Goal: Register for event/course

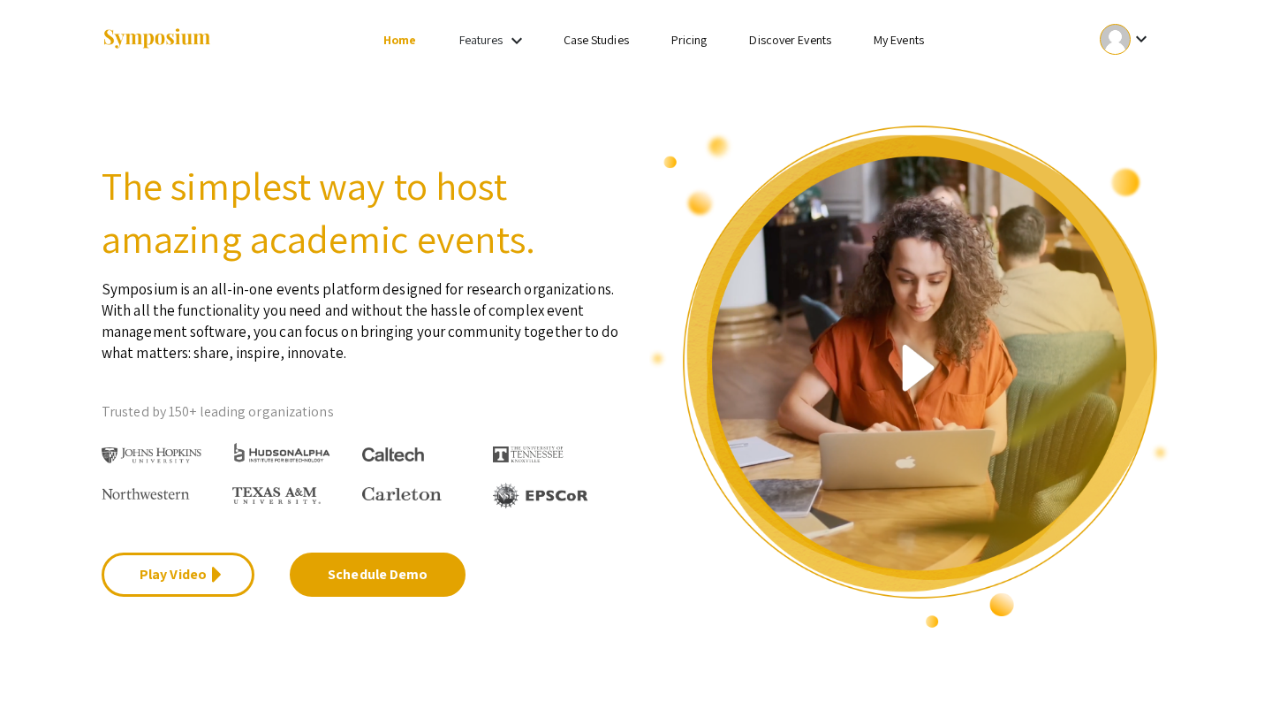
click at [903, 44] on link "My Events" at bounding box center [899, 40] width 50 height 16
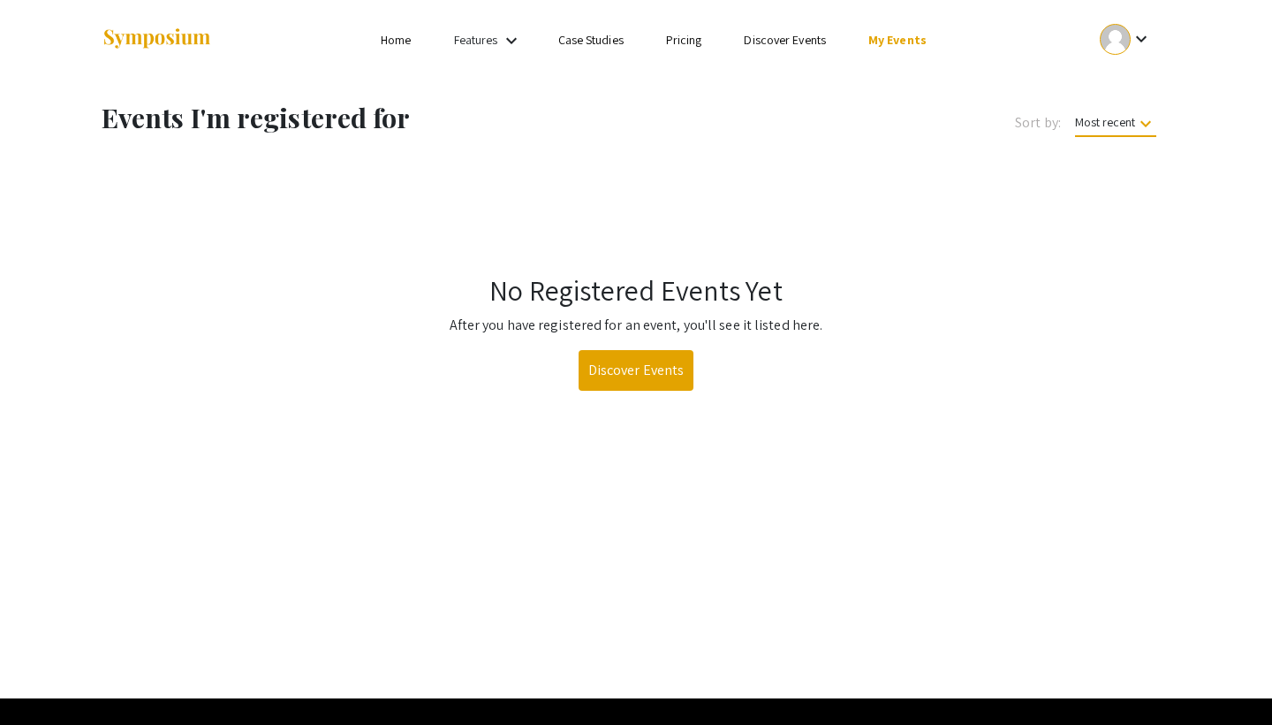
click at [640, 383] on link "Discover Events" at bounding box center [637, 370] width 116 height 41
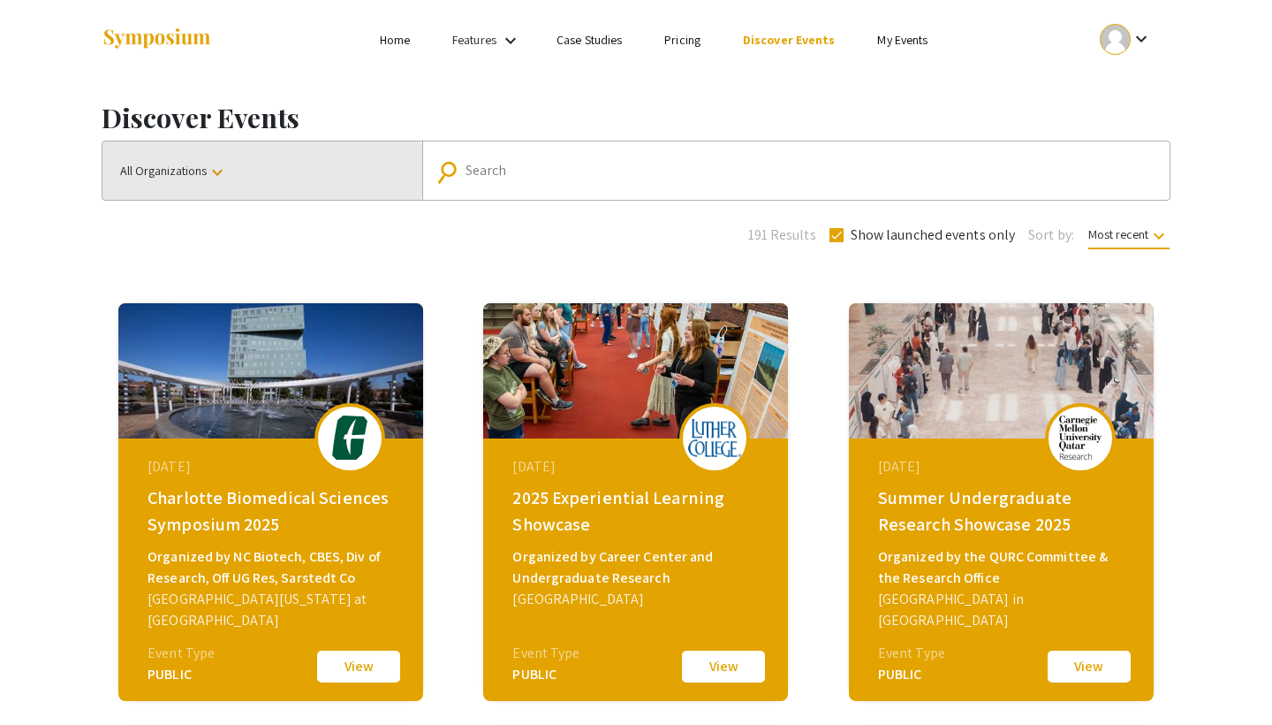
click at [366, 172] on button "All Organizations keyboard_arrow_down" at bounding box center [262, 170] width 320 height 58
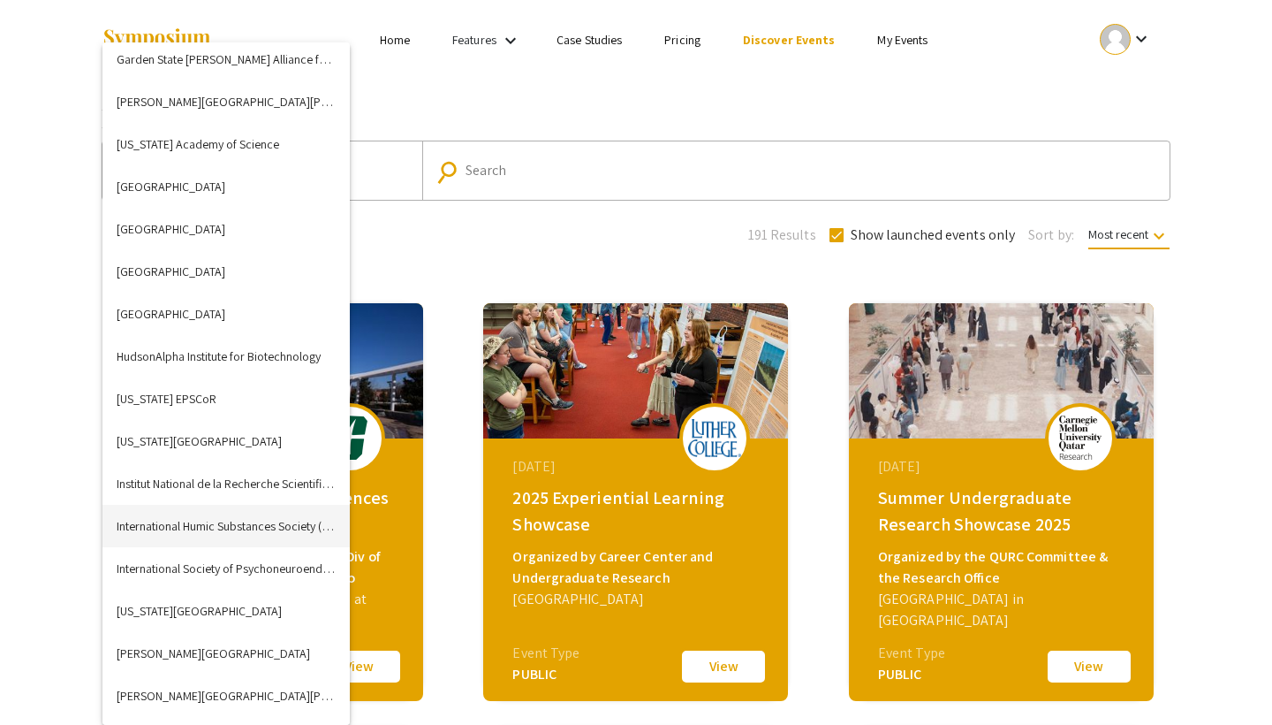
scroll to position [2226, 0]
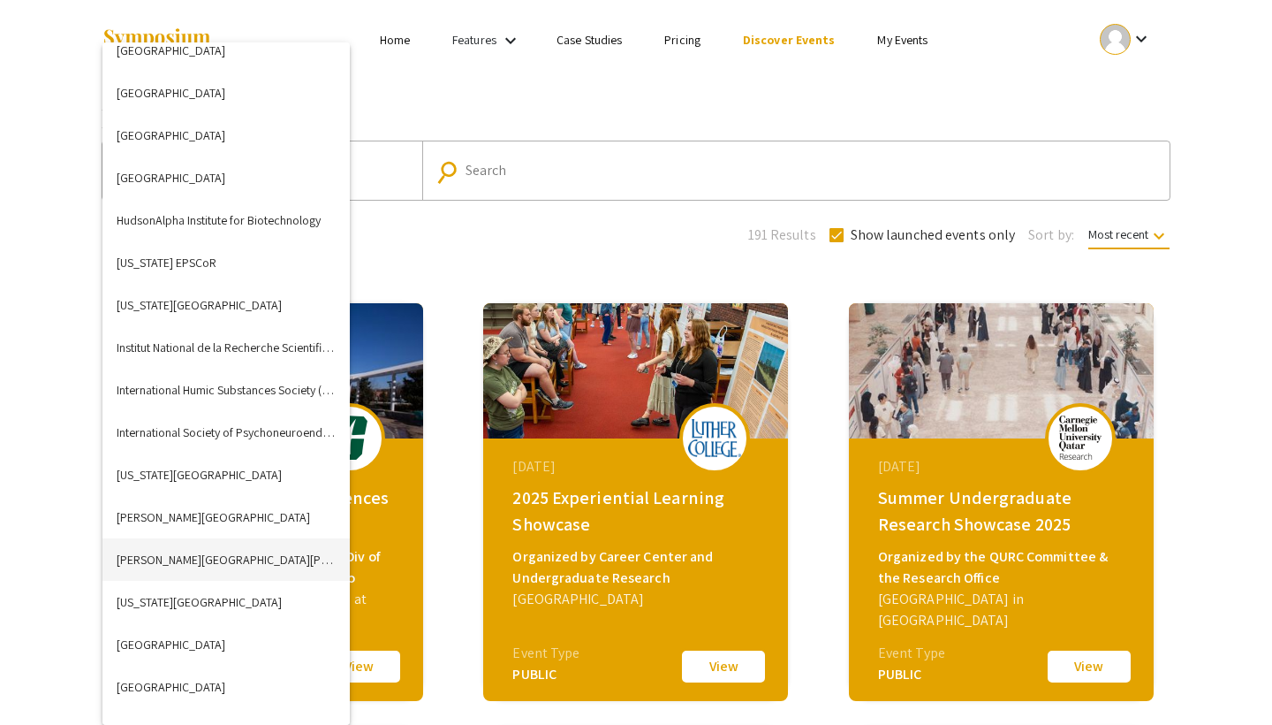
click at [225, 555] on button "[PERSON_NAME][GEOGRAPHIC_DATA][PERSON_NAME]" at bounding box center [225, 559] width 247 height 42
checkbox input "false"
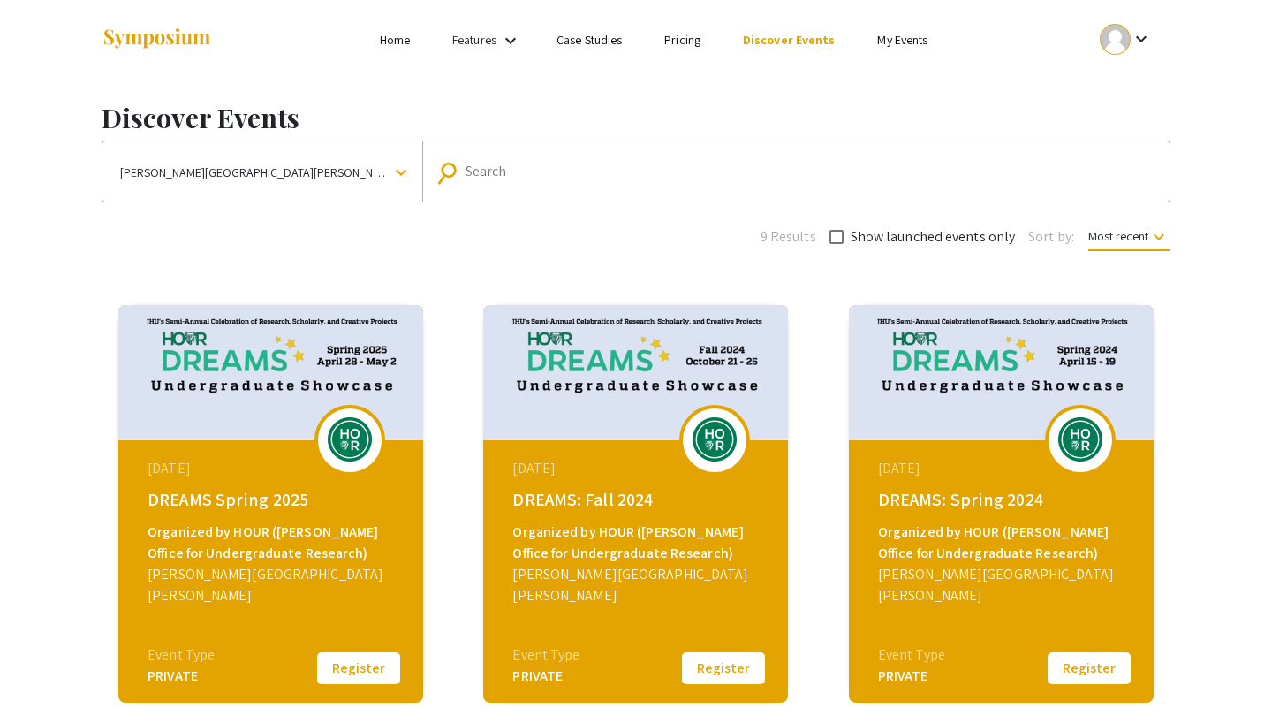
click at [517, 171] on input "Search" at bounding box center [806, 171] width 680 height 16
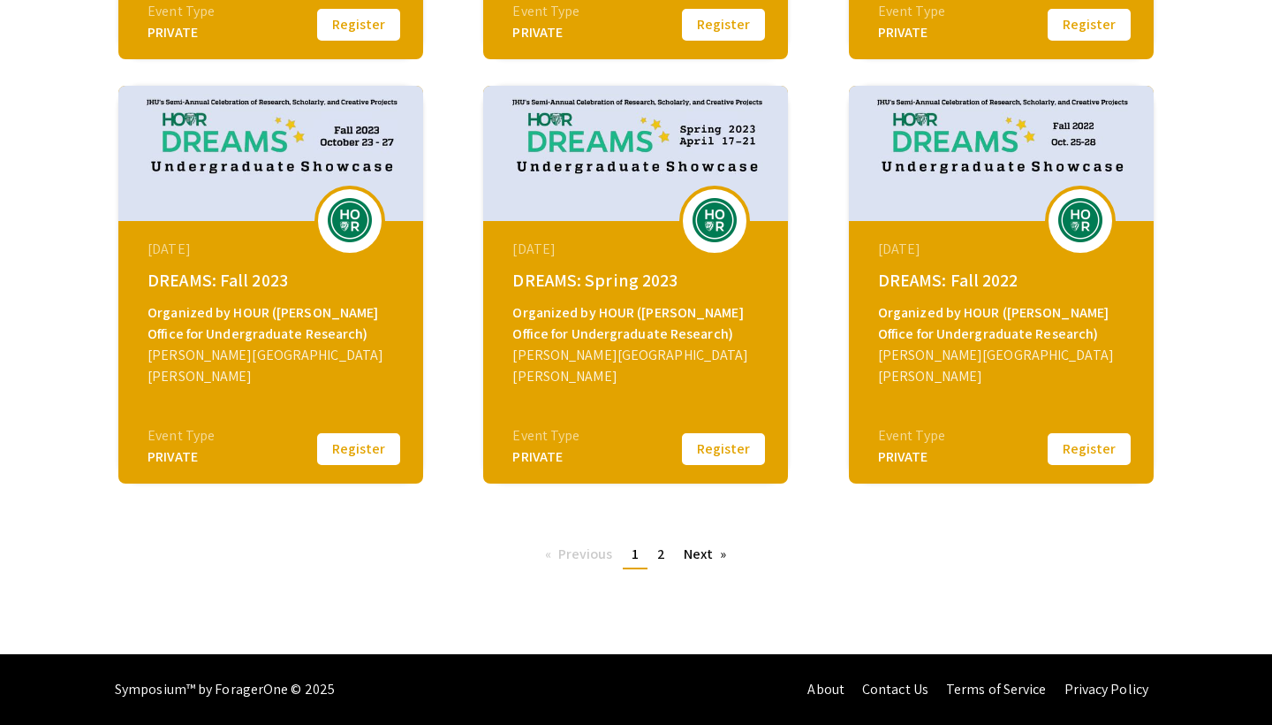
scroll to position [643, 0]
click at [659, 549] on span "2" at bounding box center [661, 553] width 8 height 19
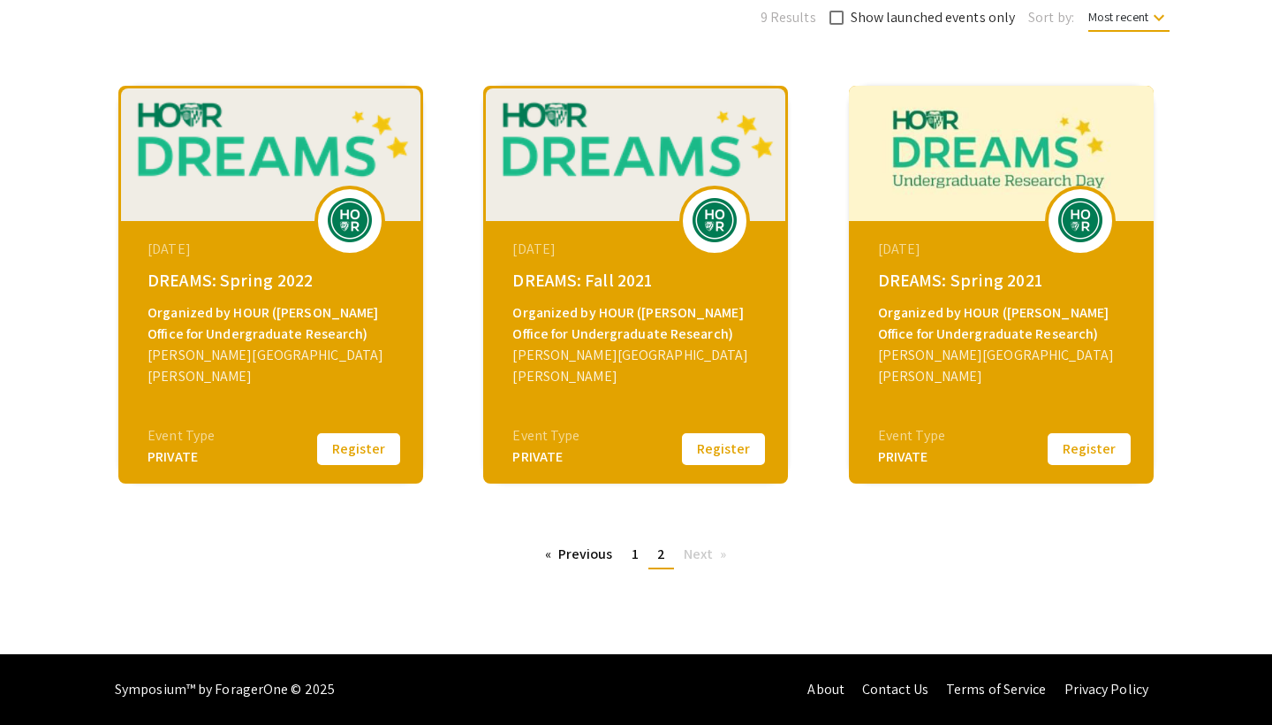
scroll to position [219, 0]
